Goal: Information Seeking & Learning: Learn about a topic

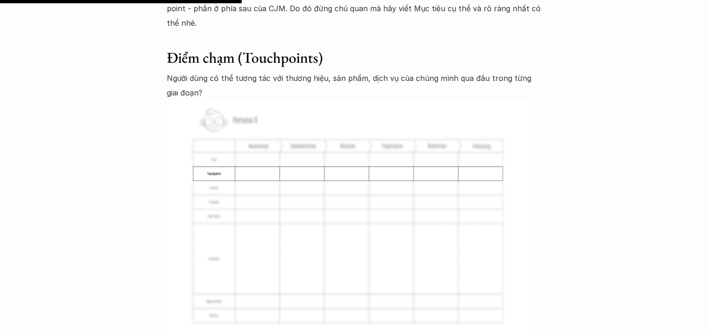
scroll to position [2464, 0]
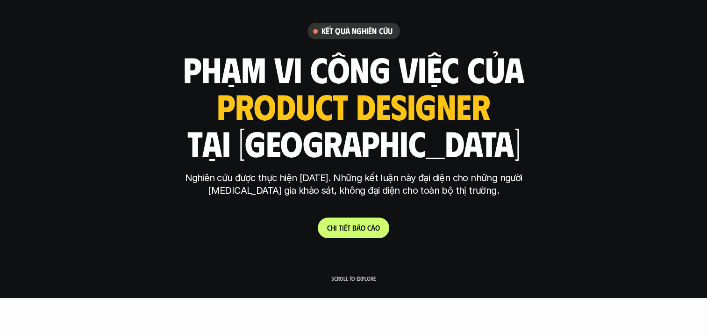
scroll to position [148, 0]
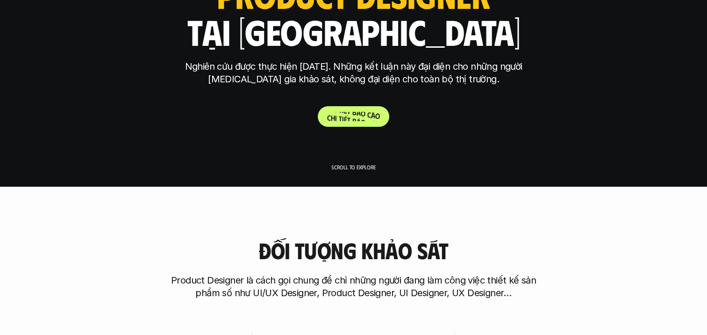
click at [337, 115] on p "C h i t i ế t b á o c á o" at bounding box center [353, 116] width 53 height 9
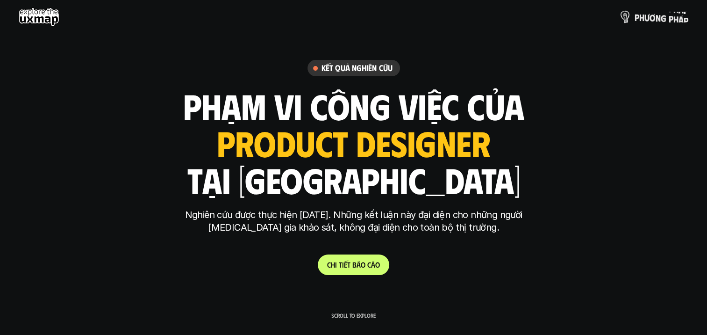
click at [658, 15] on p "p h ư ơ n g p h á p" at bounding box center [662, 17] width 54 height 10
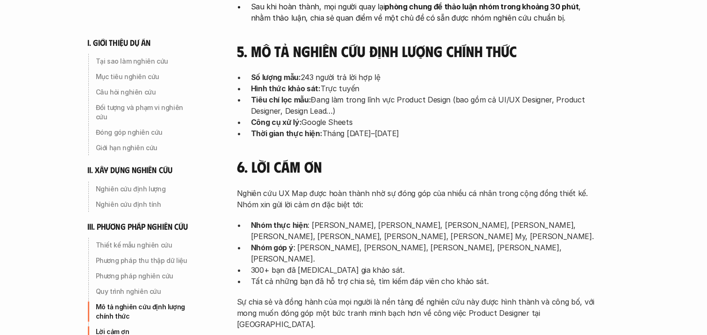
scroll to position [2991, 0]
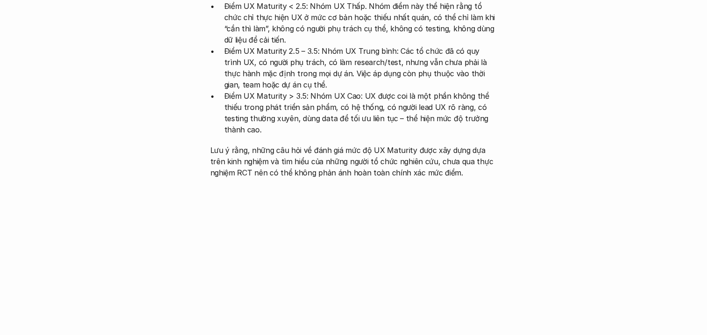
scroll to position [1947, 0]
